Goal: Entertainment & Leisure: Consume media (video, audio)

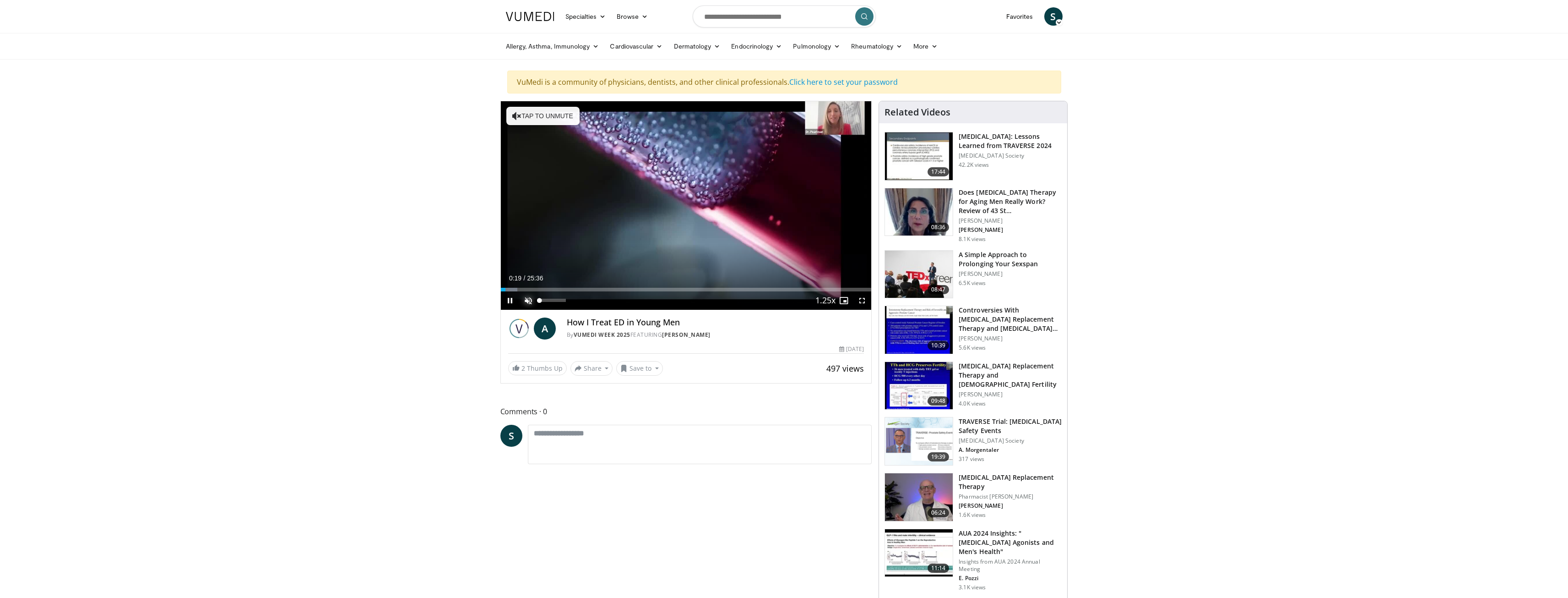
click at [524, 298] on span "Video Player" at bounding box center [528, 300] width 18 height 18
drag, startPoint x: 505, startPoint y: 289, endPoint x: 492, endPoint y: 289, distance: 13.0
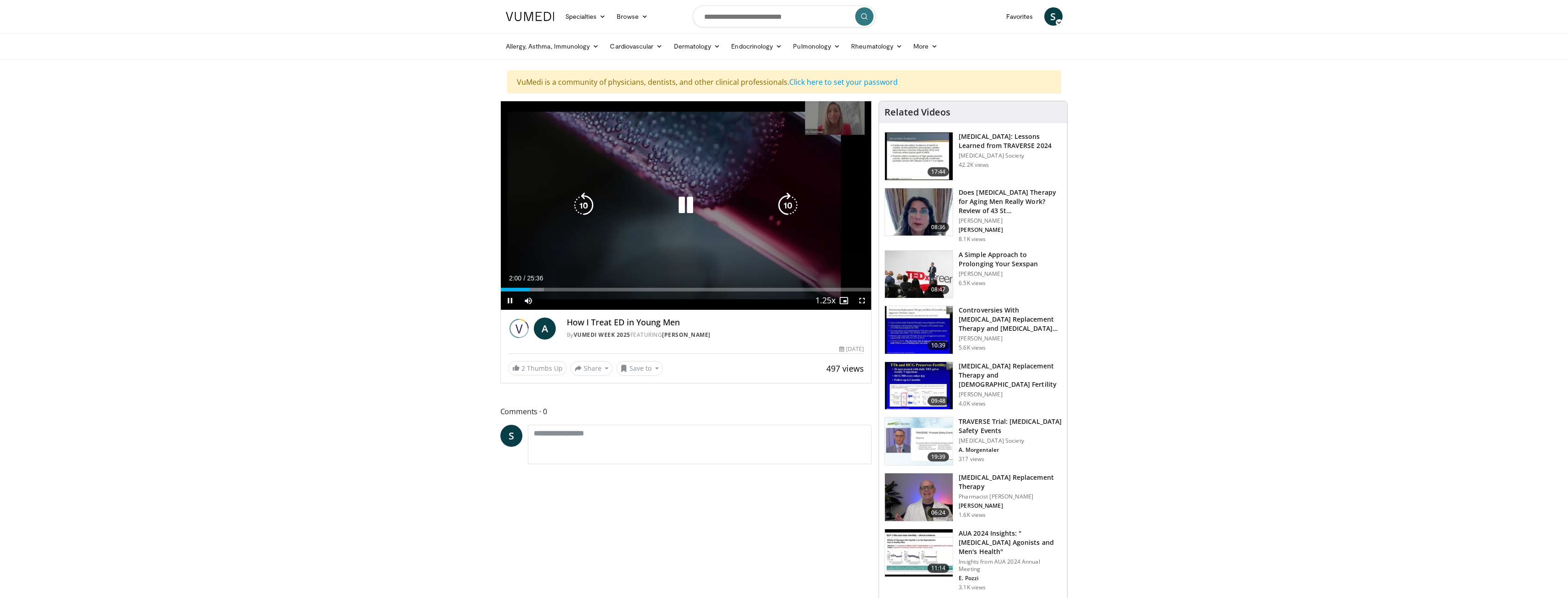
click at [684, 205] on icon "Video Player" at bounding box center [686, 205] width 26 height 26
click at [636, 237] on div "10 seconds Tap to unmute" at bounding box center [686, 205] width 371 height 208
click at [648, 244] on div "10 seconds Tap to unmute" at bounding box center [686, 205] width 371 height 208
